Goal: Transaction & Acquisition: Purchase product/service

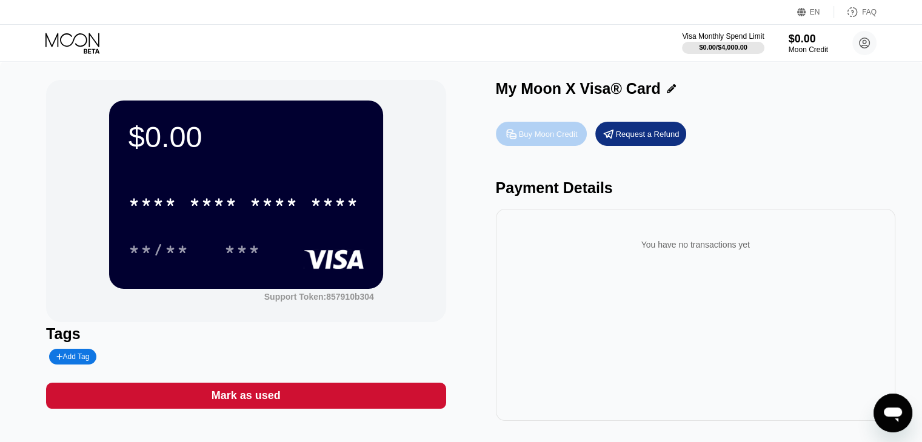
click at [526, 135] on div "Buy Moon Credit" at bounding box center [548, 134] width 59 height 10
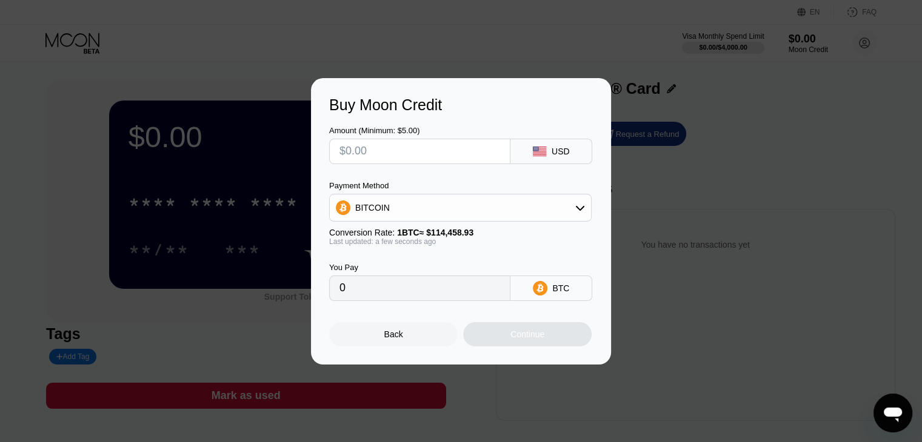
click at [657, 161] on div "Buy Moon Credit Amount (Minimum: $5.00) USD Payment Method BITCOIN Conversion R…" at bounding box center [461, 221] width 922 height 287
click at [425, 340] on div "Back" at bounding box center [393, 334] width 128 height 24
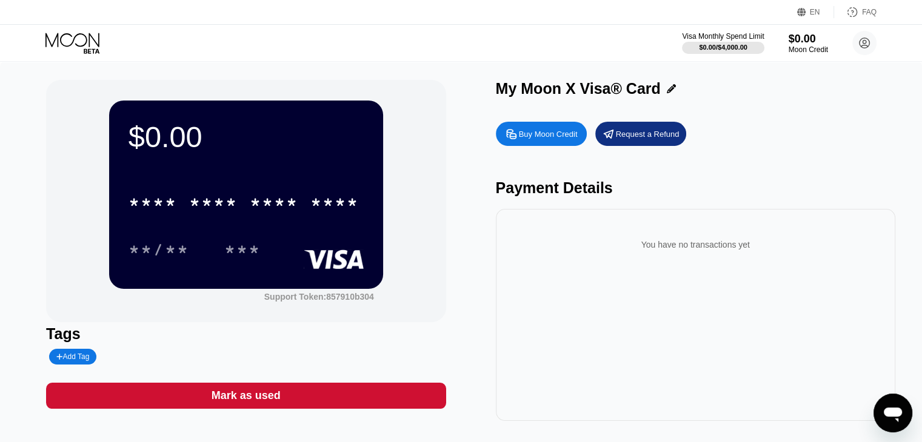
click at [64, 39] on icon at bounding box center [73, 43] width 56 height 21
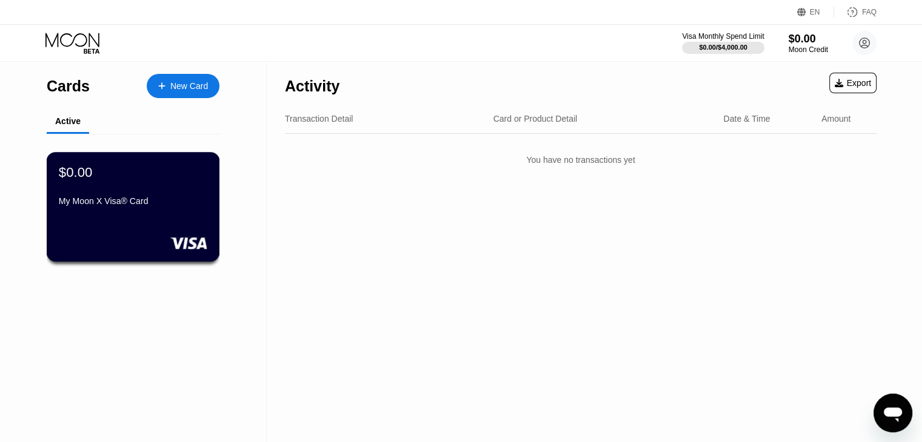
click at [105, 211] on div "My Moon X Visa® Card" at bounding box center [133, 203] width 148 height 15
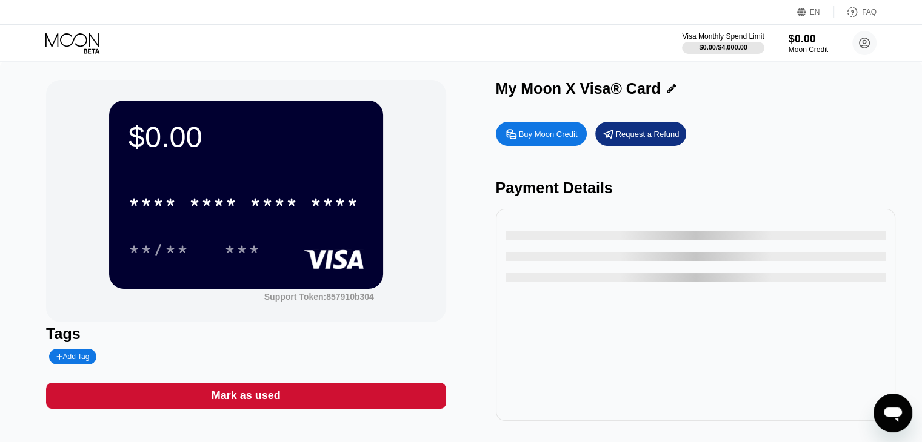
click at [555, 135] on div "Buy Moon Credit" at bounding box center [548, 134] width 59 height 10
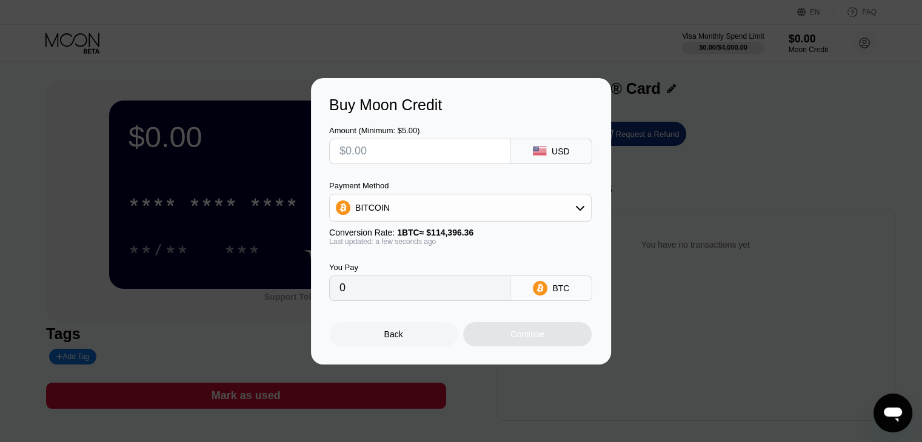
click at [377, 149] on input "text" at bounding box center [419, 151] width 161 height 24
type input "$5"
type input "0.00004371"
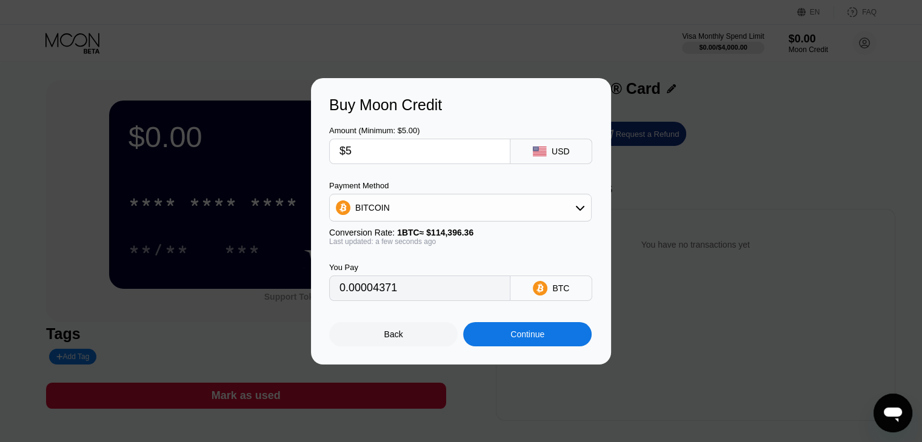
type input "$5"
click at [524, 339] on div "Continue" at bounding box center [527, 335] width 34 height 10
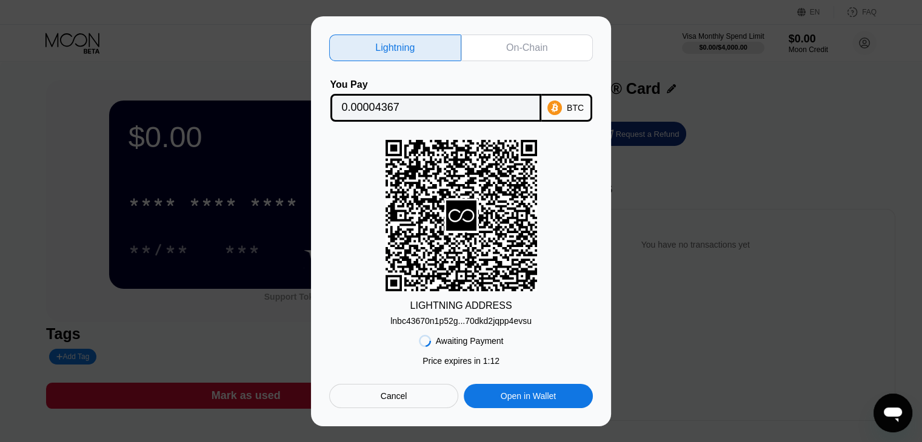
click at [548, 54] on div "On-Chain" at bounding box center [527, 48] width 132 height 27
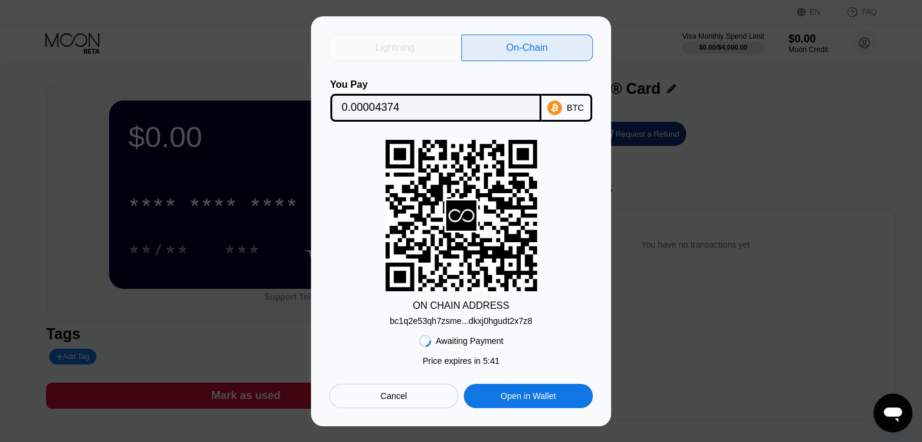
click at [389, 42] on div "Lightning" at bounding box center [394, 48] width 39 height 12
type input "0.00004367"
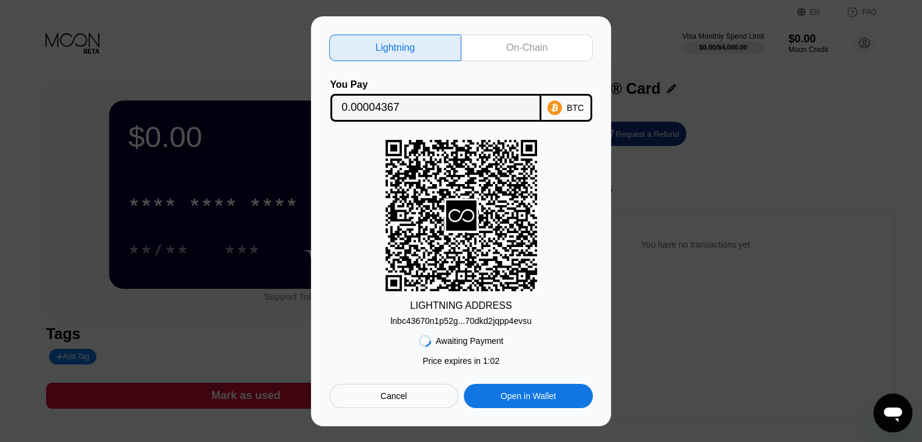
click at [553, 402] on div "Open in Wallet" at bounding box center [528, 396] width 55 height 11
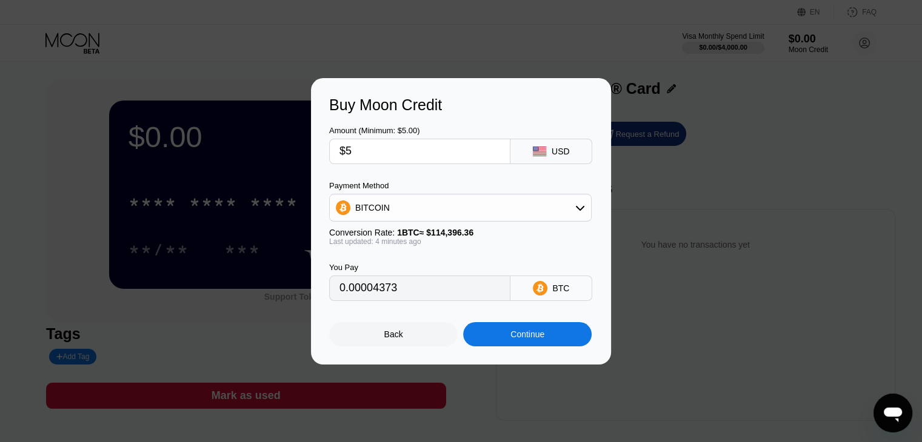
type input "0.00004373"
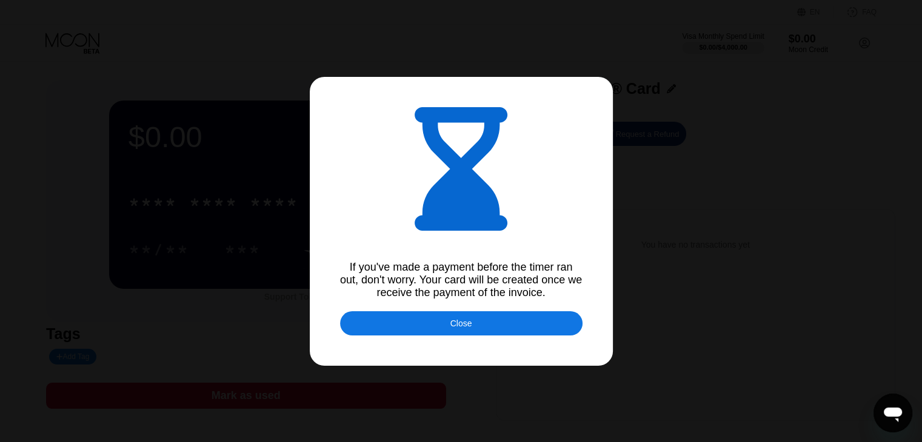
click at [468, 328] on div "Close" at bounding box center [461, 324] width 22 height 10
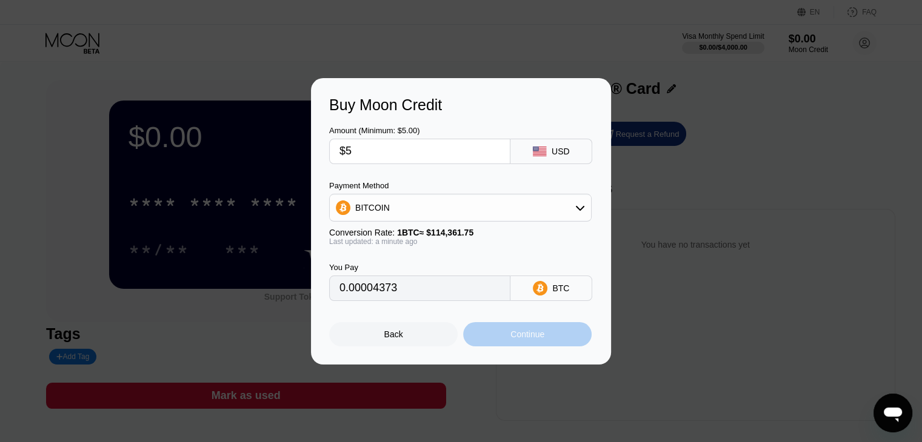
click at [502, 338] on div "Continue" at bounding box center [527, 334] width 128 height 24
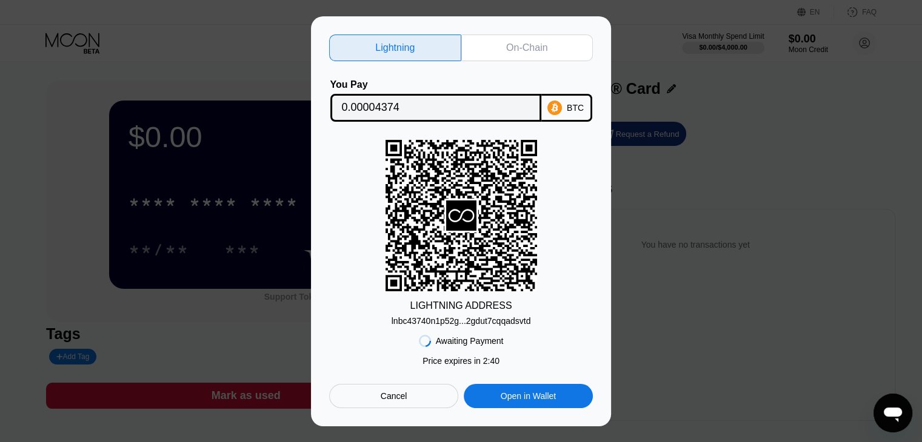
click at [539, 42] on div "On-Chain" at bounding box center [526, 48] width 41 height 12
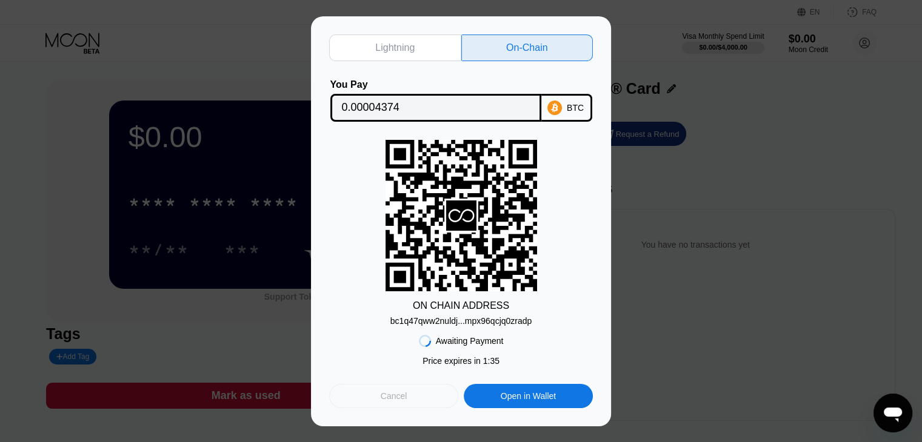
click at [393, 402] on div "Cancel" at bounding box center [394, 396] width 27 height 11
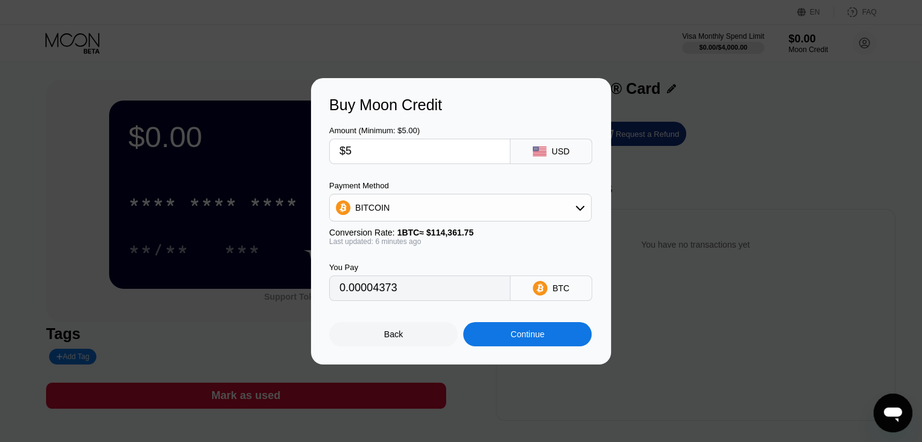
type input "0.00004384"
click at [511, 339] on div "Continue" at bounding box center [527, 335] width 34 height 10
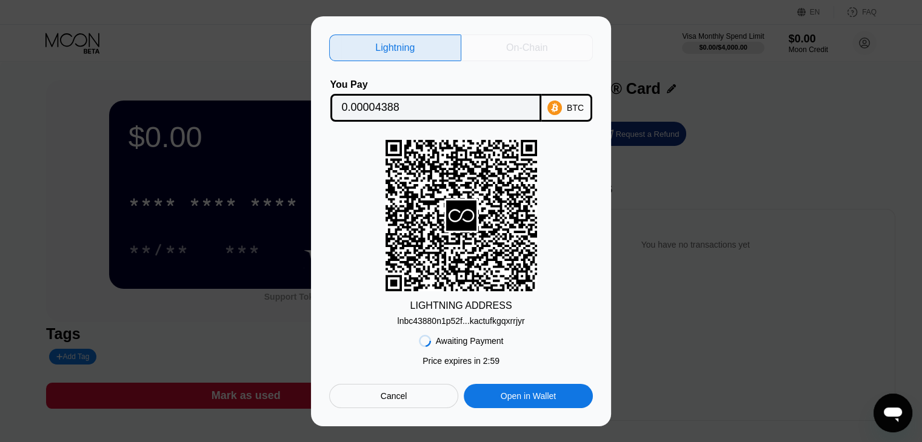
click at [536, 42] on div "On-Chain" at bounding box center [526, 48] width 41 height 12
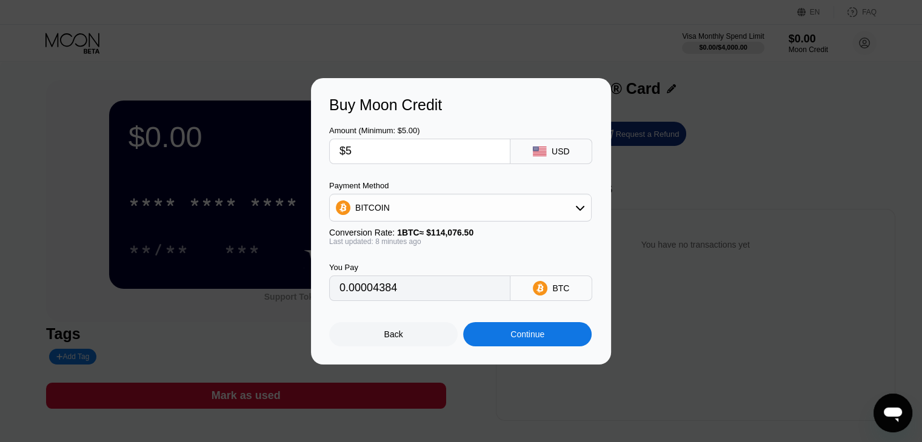
type input "0.00004374"
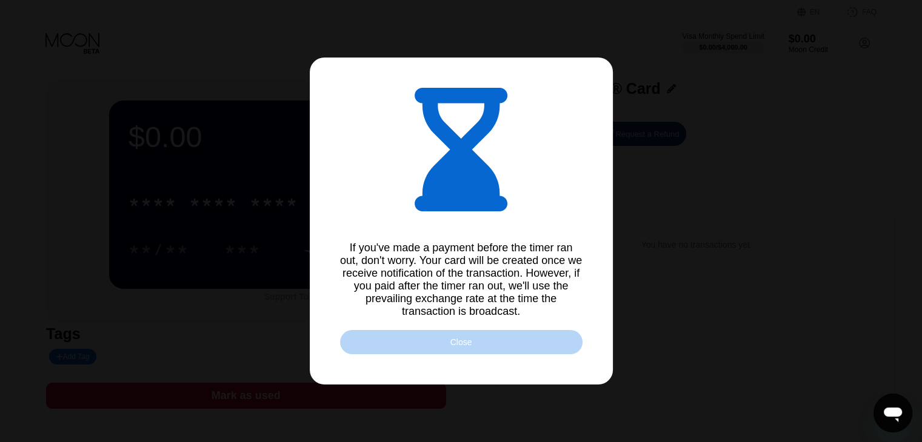
click at [459, 345] on div "Close" at bounding box center [461, 343] width 22 height 10
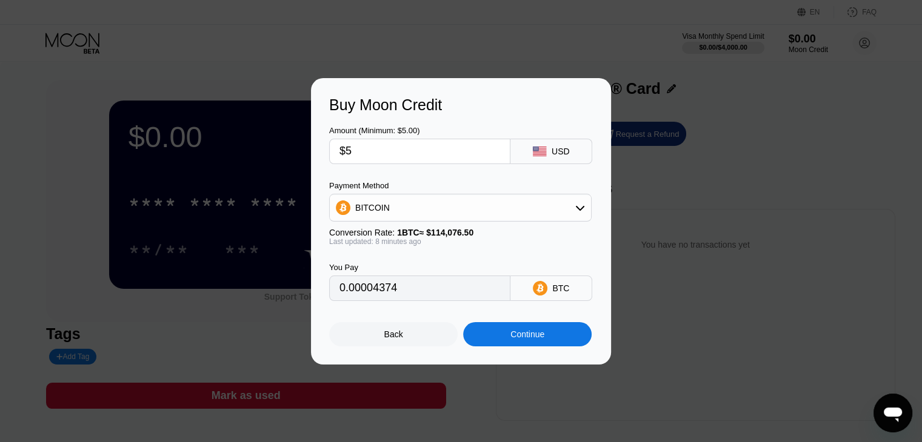
click at [407, 340] on div "Back" at bounding box center [393, 334] width 128 height 24
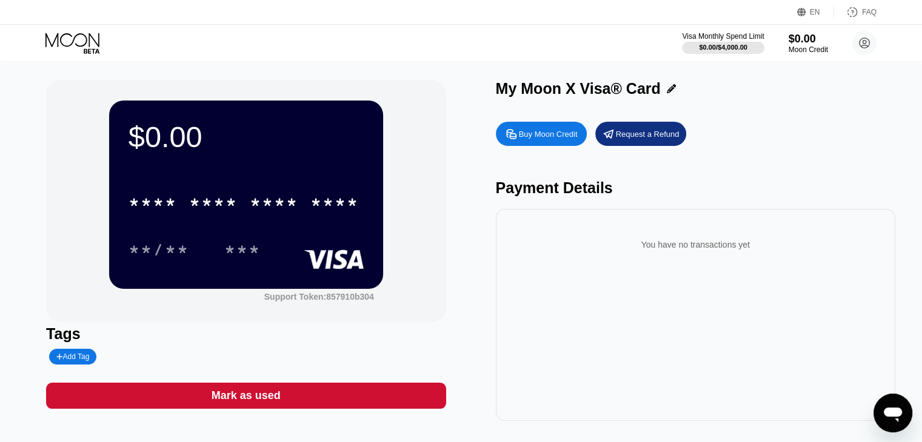
click at [537, 132] on div "Buy Moon Credit" at bounding box center [548, 134] width 59 height 10
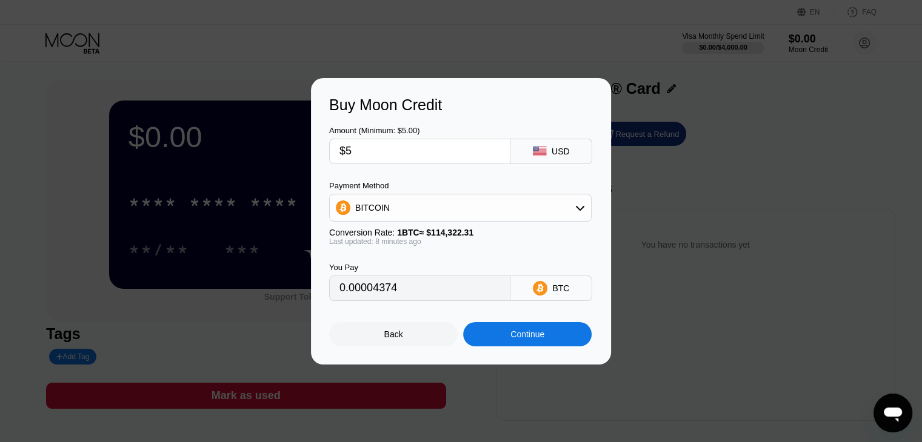
type input "0.00004379"
click at [523, 339] on div "Continue" at bounding box center [527, 335] width 34 height 10
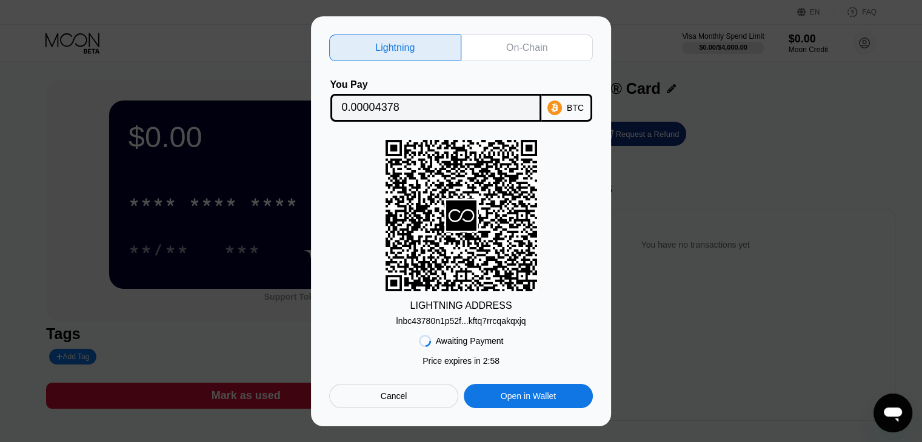
click at [509, 45] on div "On-Chain" at bounding box center [526, 48] width 41 height 12
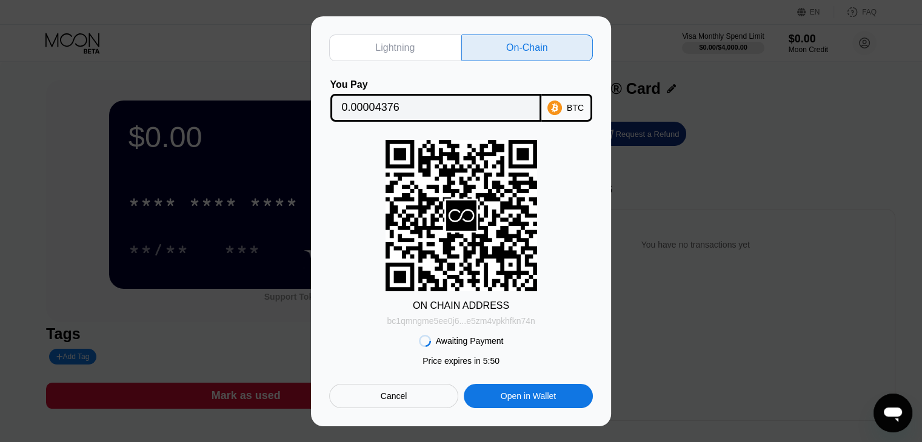
click at [521, 323] on div "bc1qmngme5ee0j6...e5zm4vpkhfkn74n" at bounding box center [461, 321] width 148 height 10
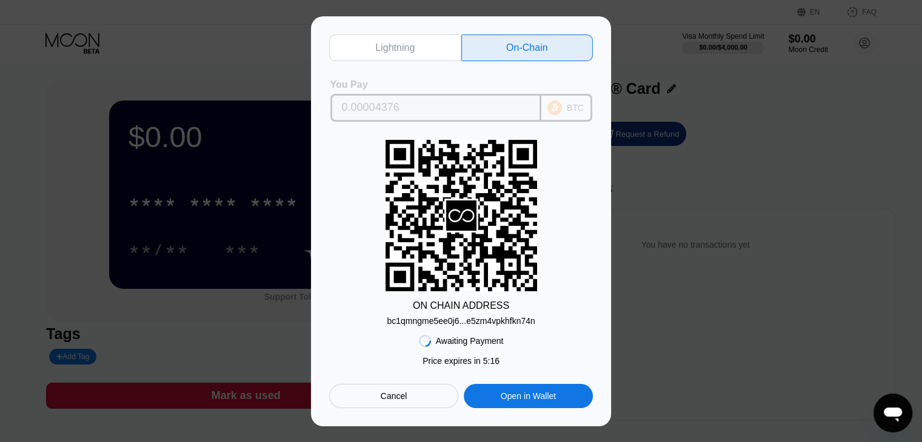
drag, startPoint x: 410, startPoint y: 106, endPoint x: 330, endPoint y: 108, distance: 80.0
click at [330, 108] on div "0.00004376" at bounding box center [435, 108] width 211 height 28
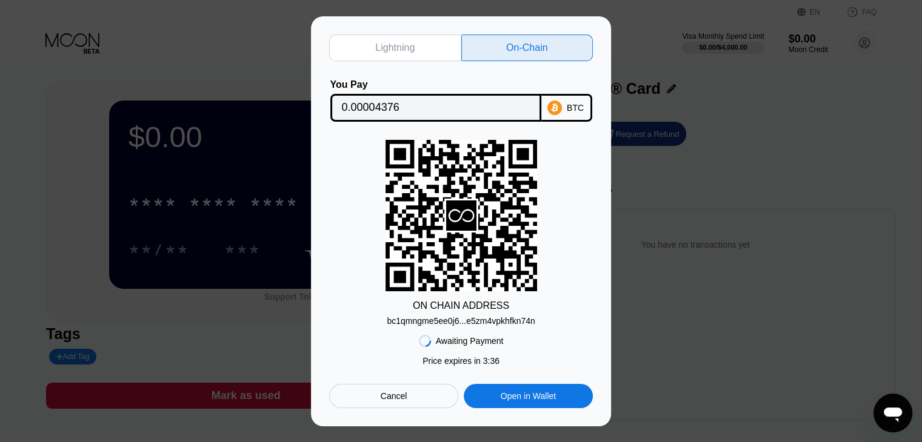
click at [461, 323] on div "bc1qmngme5ee0j6...e5zm4vpkhfkn74n" at bounding box center [461, 321] width 148 height 10
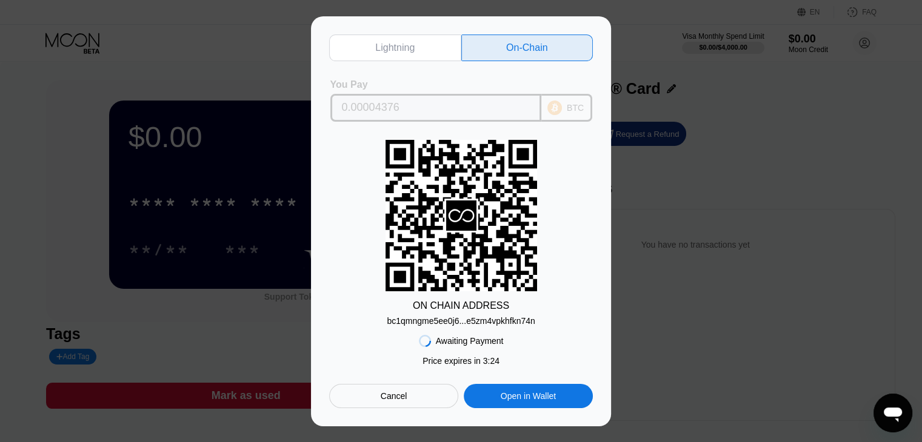
drag, startPoint x: 404, startPoint y: 110, endPoint x: 330, endPoint y: 103, distance: 74.9
click at [330, 103] on div "0.00004376" at bounding box center [435, 108] width 211 height 28
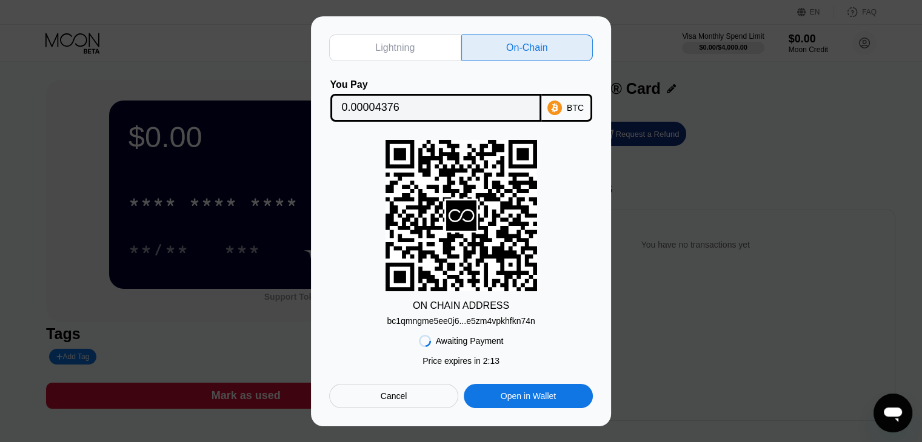
click at [427, 104] on input "0.00004376" at bounding box center [436, 108] width 188 height 24
click at [412, 107] on input "0.00004376" at bounding box center [436, 108] width 188 height 24
click at [397, 396] on div "Cancel" at bounding box center [394, 396] width 27 height 11
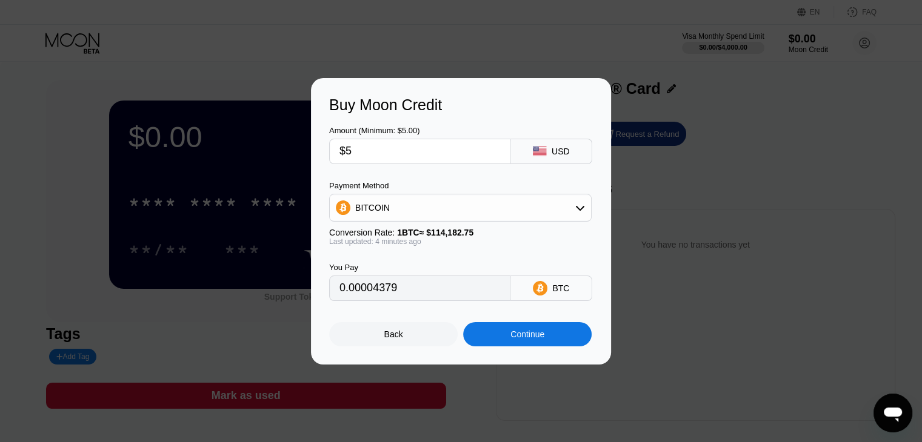
type input "0.00004381"
click at [401, 334] on div "Back" at bounding box center [393, 335] width 19 height 10
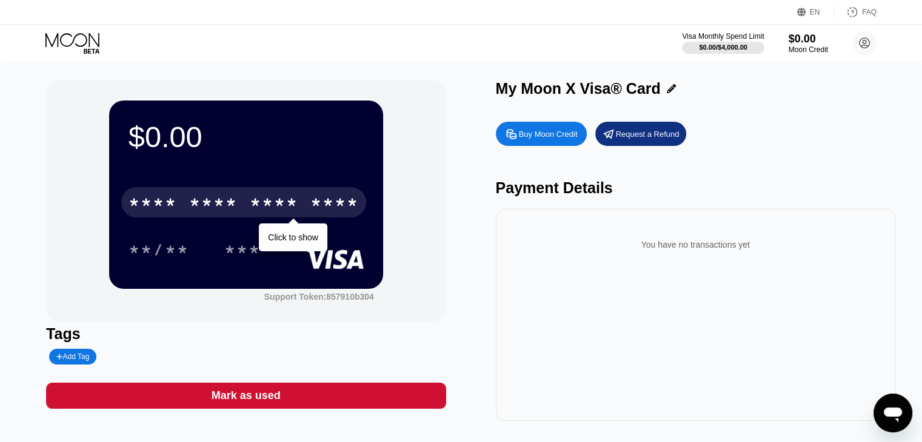
click at [237, 211] on div "* * * *" at bounding box center [213, 204] width 48 height 19
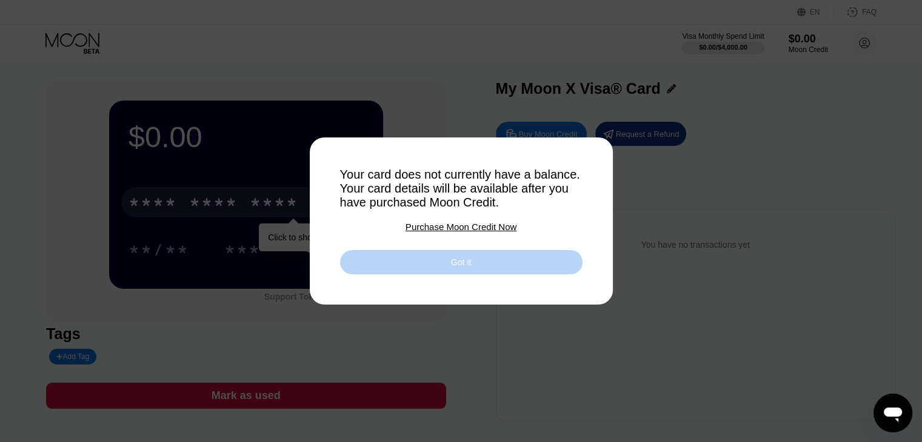
click at [451, 266] on div "Got it" at bounding box center [461, 262] width 20 height 11
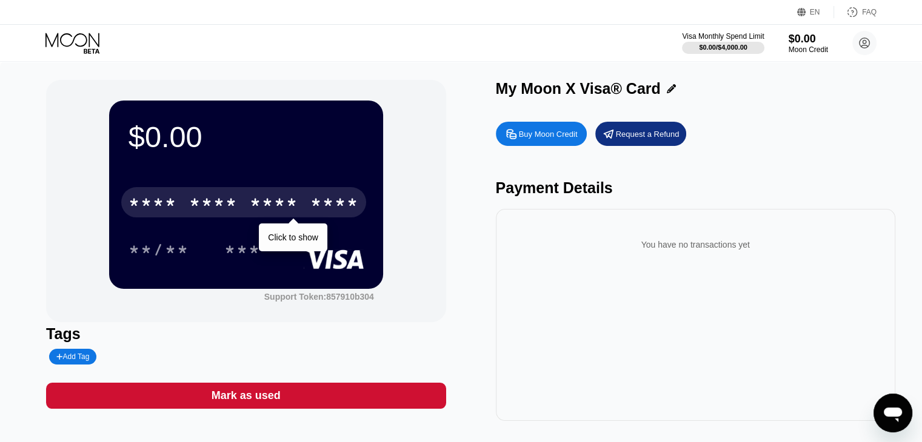
click at [422, 238] on div "$0.00 * * * * * * * * * * * * **** Click to show **/** *** Support Token: 85791…" at bounding box center [245, 201] width 399 height 242
